Goal: Transaction & Acquisition: Purchase product/service

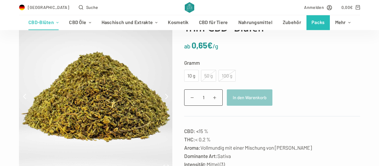
scroll to position [90, 0]
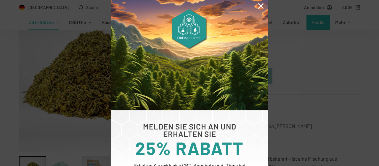
click at [263, 7] on icon "Close" at bounding box center [261, 6] width 8 height 8
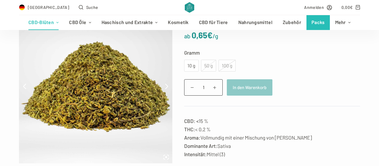
scroll to position [81, 0]
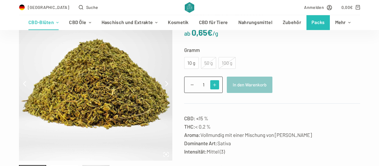
click at [218, 85] on span at bounding box center [214, 84] width 9 height 9
click at [192, 86] on span at bounding box center [192, 84] width 9 height 9
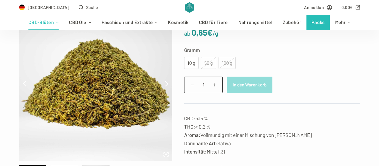
click at [262, 80] on button "In den Warenkorb" at bounding box center [250, 84] width 46 height 16
click at [191, 65] on div "10 g" at bounding box center [191, 63] width 7 height 8
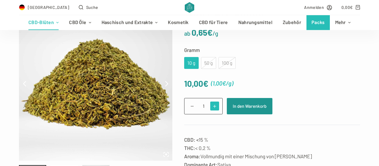
click at [215, 105] on span at bounding box center [214, 105] width 9 height 9
type input "3"
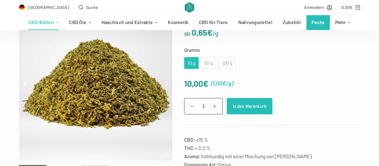
click at [262, 109] on button "In den Warenkorb" at bounding box center [250, 106] width 46 height 16
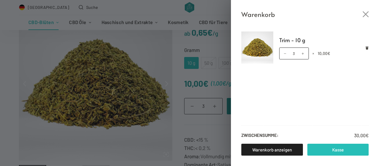
click at [340, 151] on link "Kasse" at bounding box center [339, 149] width 62 height 12
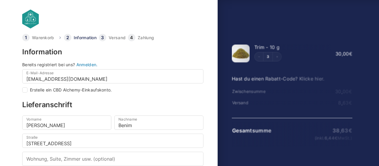
select select "DE-BE"
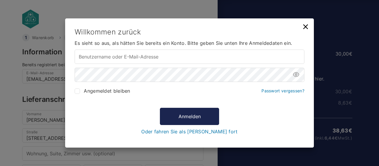
type input "[EMAIL_ADDRESS][DOMAIN_NAME]"
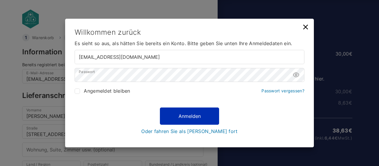
click at [200, 121] on button "Anmelden" at bounding box center [189, 115] width 59 height 17
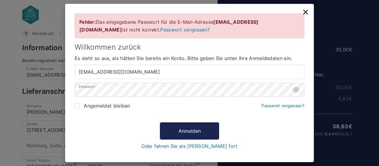
scroll to position [4, 0]
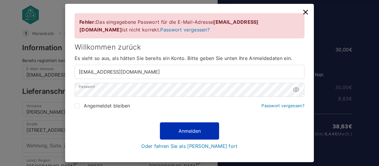
click at [183, 139] on button "Anmelden" at bounding box center [189, 130] width 59 height 17
click at [174, 138] on button "Anmelden" at bounding box center [189, 130] width 59 height 17
click at [188, 139] on button "Anmelden" at bounding box center [189, 130] width 59 height 17
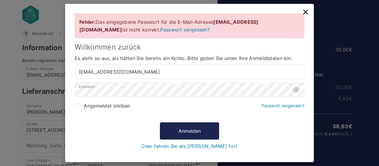
scroll to position [25, 0]
click at [208, 143] on link "Oder fahren Sie als [PERSON_NAME] fort" at bounding box center [189, 145] width 96 height 5
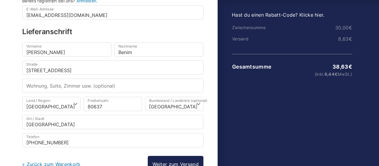
scroll to position [64, 0]
click at [145, 97] on select "Wähle eine Option… [GEOGRAPHIC_DATA] [GEOGRAPHIC_DATA] [GEOGRAPHIC_DATA] [GEOGR…" at bounding box center [174, 104] width 58 height 14
select select "DE-BY"
click option "[GEOGRAPHIC_DATA]" at bounding box center [0, 0] width 0 height 0
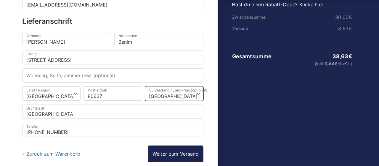
scroll to position [102, 0]
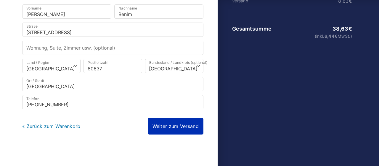
click at [172, 122] on link "Weiter zum Versand" at bounding box center [176, 126] width 56 height 17
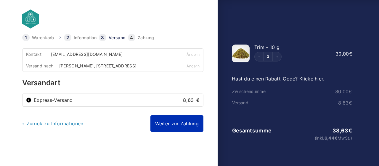
click at [178, 121] on link "Weiter zur Zahlung" at bounding box center [177, 123] width 53 height 17
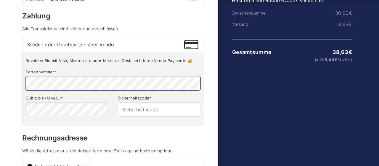
scroll to position [81, 0]
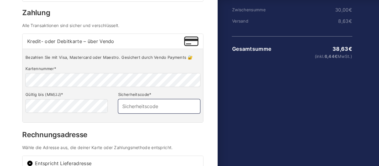
click at [121, 109] on input "Sicherheitscode *" at bounding box center [159, 106] width 82 height 14
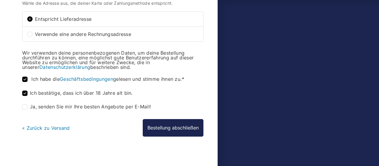
scroll to position [229, 0]
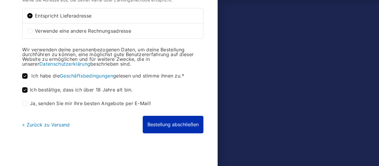
type input "450"
click at [182, 123] on button "Bestellung abschließen" at bounding box center [173, 124] width 61 height 17
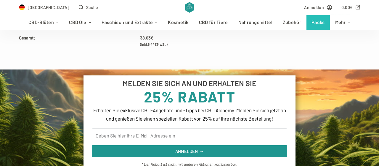
scroll to position [309, 0]
